Goal: Transaction & Acquisition: Purchase product/service

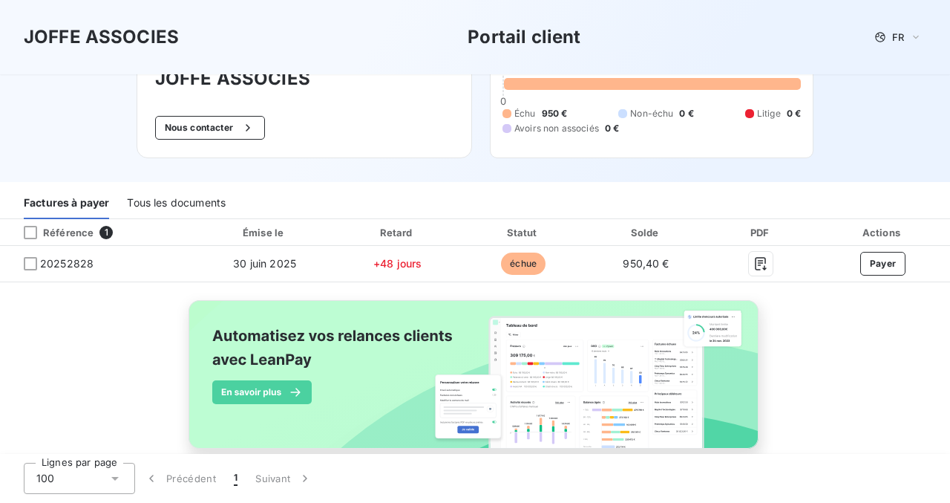
scroll to position [94, 0]
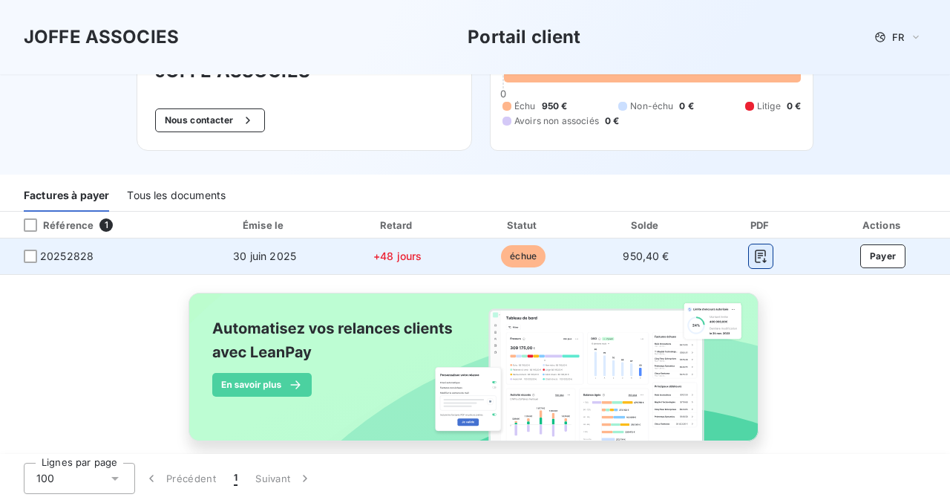
click at [765, 255] on icon "button" at bounding box center [761, 255] width 11 height 13
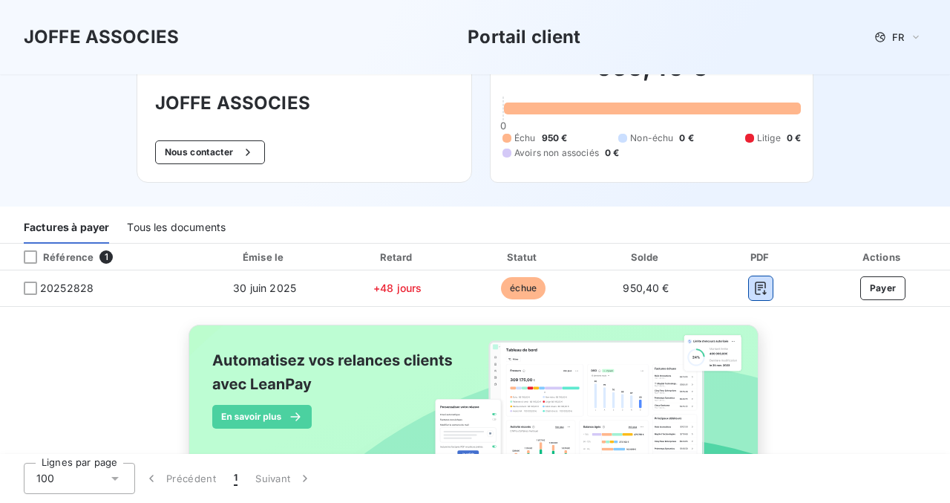
scroll to position [114, 0]
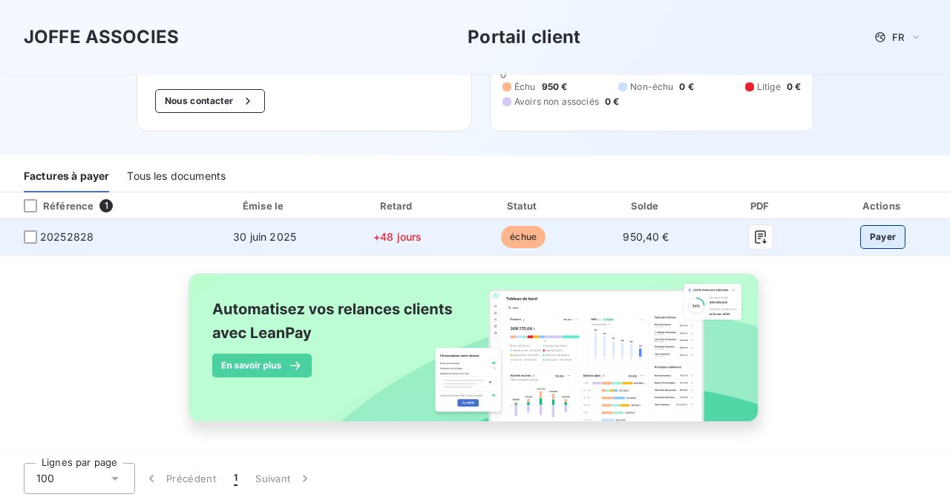
click at [871, 241] on button "Payer" at bounding box center [883, 237] width 46 height 24
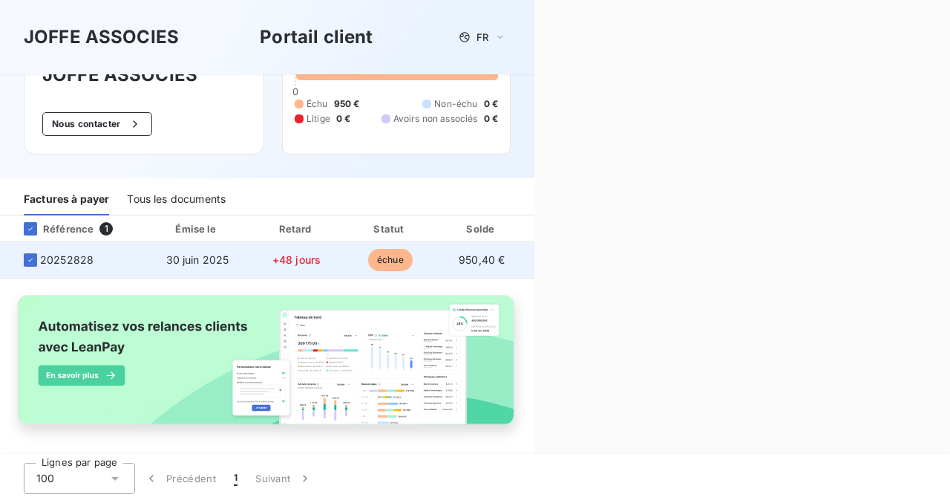
scroll to position [108, 0]
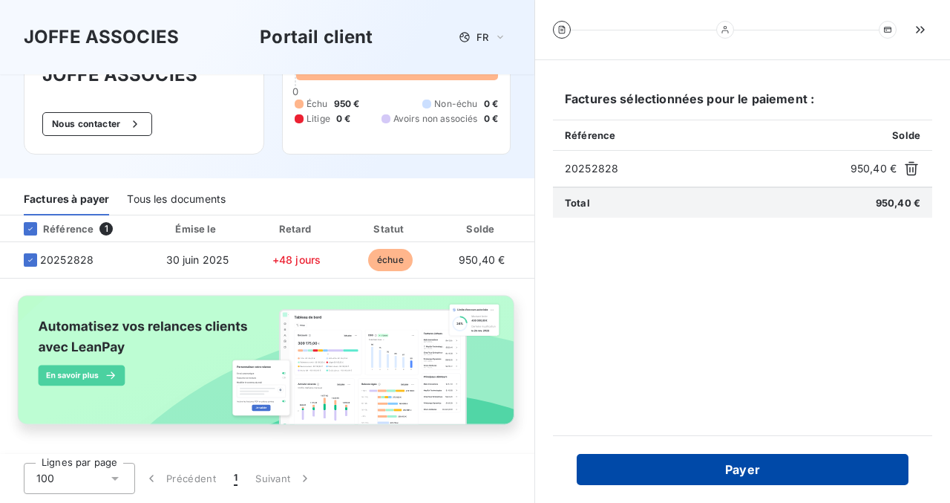
click at [679, 468] on button "Payer" at bounding box center [743, 469] width 332 height 31
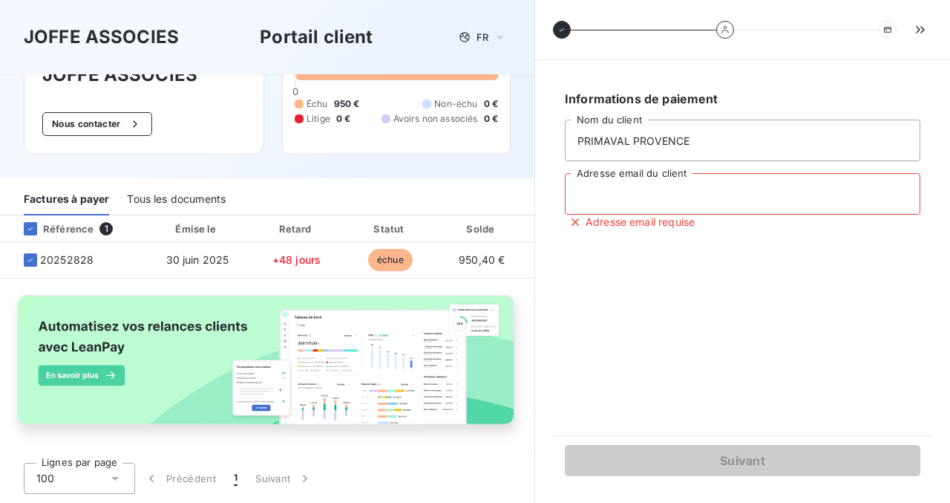
click at [651, 195] on input "Adresse email du client" at bounding box center [743, 194] width 356 height 42
type input "[PERSON_NAME][EMAIL_ADDRESS][DOMAIN_NAME]"
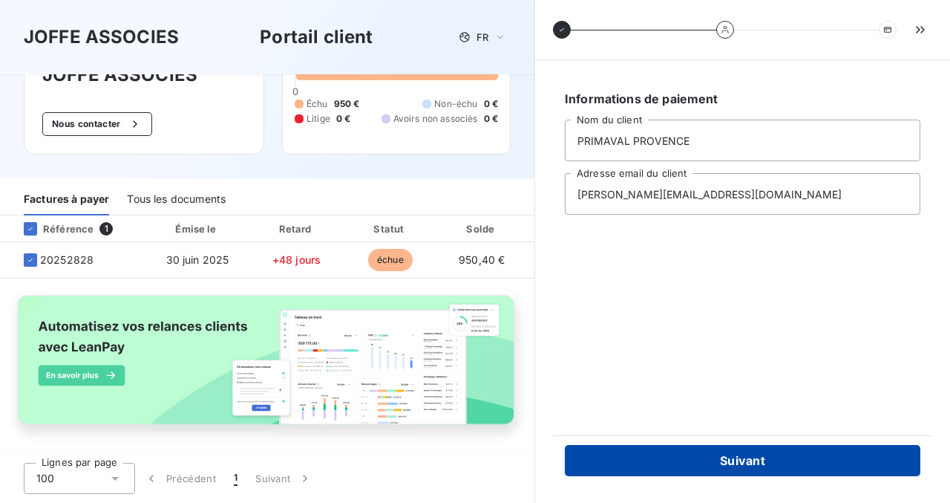
click at [698, 458] on button "Suivant" at bounding box center [743, 460] width 356 height 31
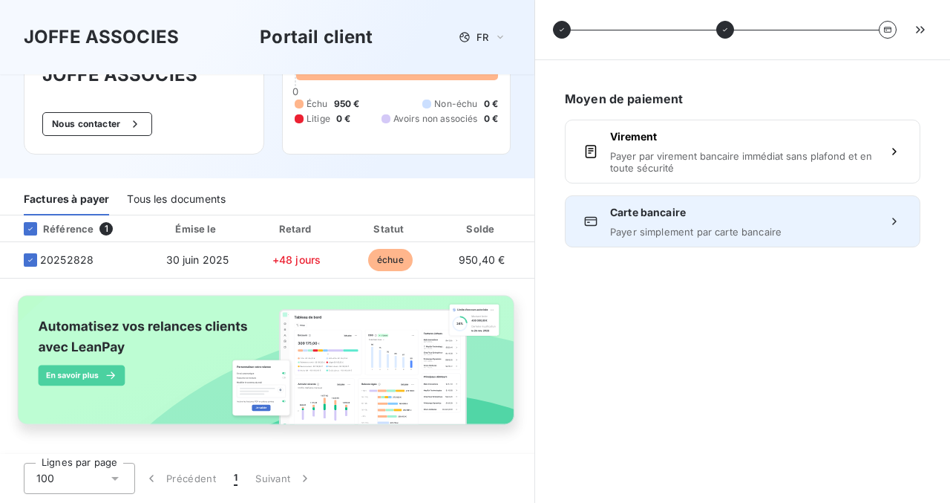
click at [685, 208] on span "Carte bancaire" at bounding box center [742, 212] width 265 height 15
